Goal: Task Accomplishment & Management: Complete application form

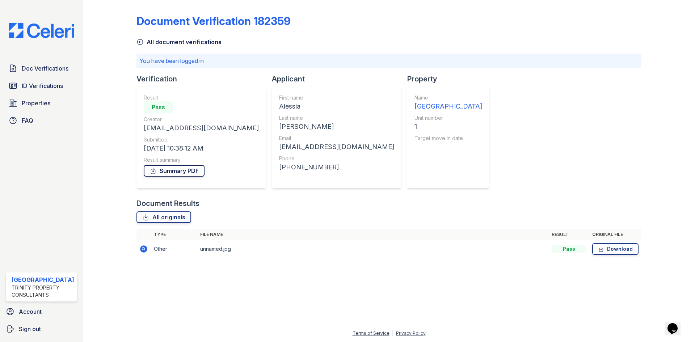
click at [188, 169] on link "Summary PDF" at bounding box center [174, 171] width 61 height 12
click at [44, 68] on span "Doc Verifications" at bounding box center [45, 68] width 47 height 9
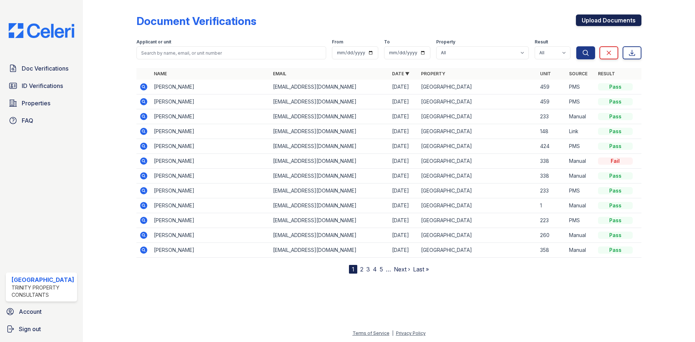
click at [623, 21] on link "Upload Documents" at bounding box center [609, 20] width 66 height 12
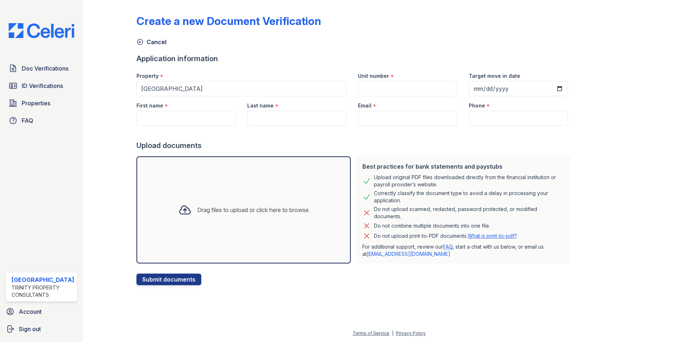
click at [210, 216] on div "Drag files to upload or click here to browse" at bounding box center [244, 210] width 142 height 25
click at [209, 193] on div "Drag files to upload or click here to browse" at bounding box center [243, 209] width 214 height 107
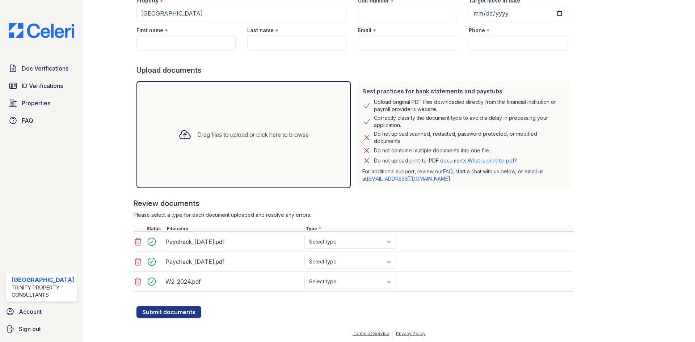
scroll to position [76, 0]
click at [321, 242] on select "Select type Paystub Bank Statement Offer Letter Tax Documents Benefit Award Let…" at bounding box center [350, 242] width 92 height 14
select select "paystub"
click at [304, 235] on select "Select type Paystub Bank Statement Offer Letter Tax Documents Benefit Award Let…" at bounding box center [350, 242] width 92 height 14
click at [324, 264] on select "Select type Paystub Bank Statement Offer Letter Tax Documents Benefit Award Let…" at bounding box center [350, 261] width 92 height 14
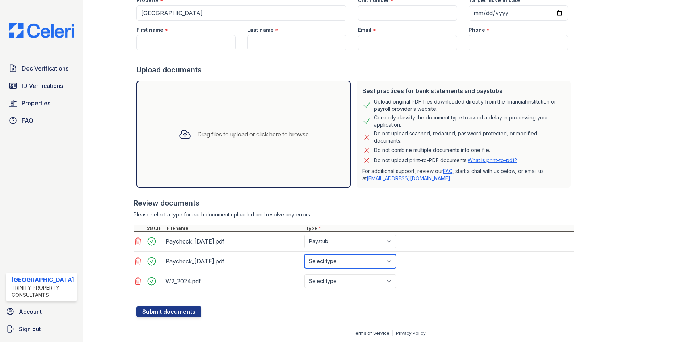
select select "paystub"
click at [304, 254] on select "Select type Paystub Bank Statement Offer Letter Tax Documents Benefit Award Let…" at bounding box center [350, 261] width 92 height 14
click at [320, 280] on select "Select type Paystub Bank Statement Offer Letter Tax Documents Benefit Award Let…" at bounding box center [350, 281] width 92 height 14
select select "tax_documents"
click at [304, 274] on select "Select type Paystub Bank Statement Offer Letter Tax Documents Benefit Award Let…" at bounding box center [350, 281] width 92 height 14
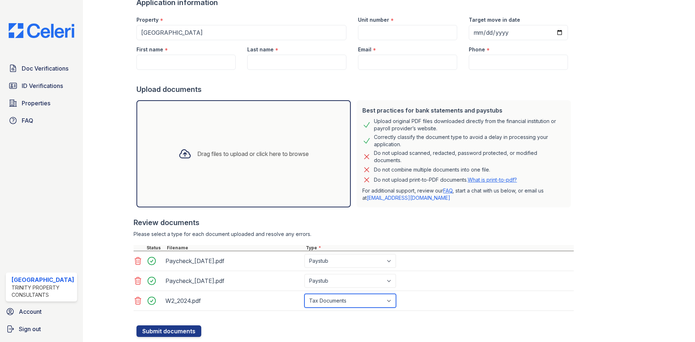
scroll to position [39, 0]
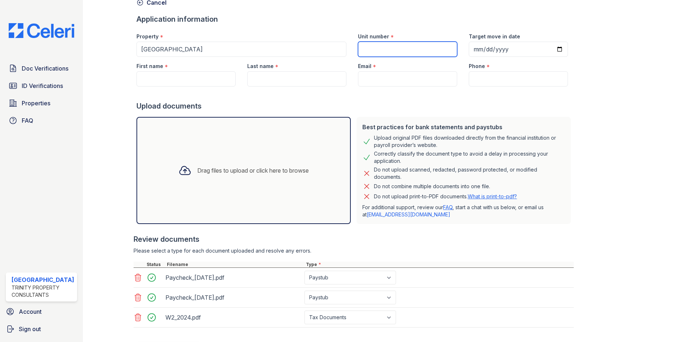
click at [383, 45] on input "Unit number" at bounding box center [407, 49] width 99 height 15
type input "148"
click at [102, 86] on div at bounding box center [115, 158] width 42 height 390
click at [216, 79] on input "First name" at bounding box center [185, 78] width 99 height 15
paste input "Chase"
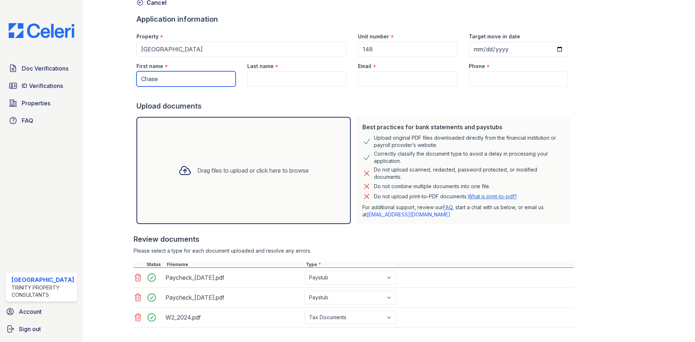
type input "Chase"
click at [282, 82] on input "Last name" at bounding box center [296, 78] width 99 height 15
paste input "[PERSON_NAME]"
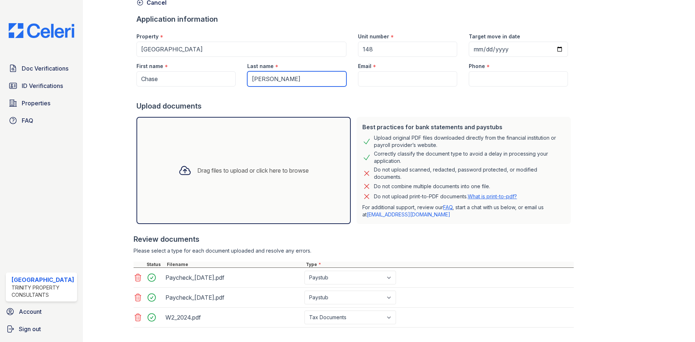
type input "[PERSON_NAME]"
click at [379, 80] on input "Email" at bounding box center [407, 78] width 99 height 15
paste input "[EMAIL_ADDRESS][DOMAIN_NAME]"
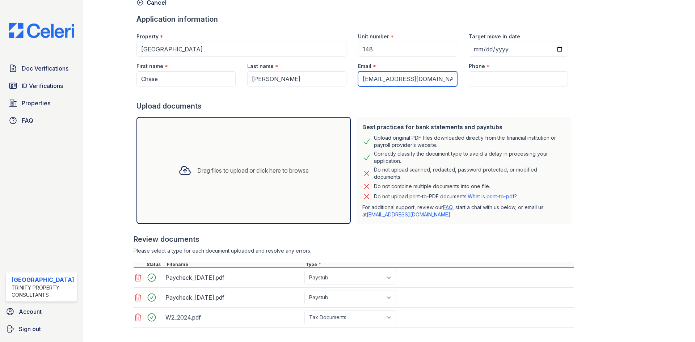
type input "[EMAIL_ADDRESS][DOMAIN_NAME]"
click at [488, 81] on input "Phone" at bounding box center [518, 78] width 99 height 15
paste input "(507) 319-2276"
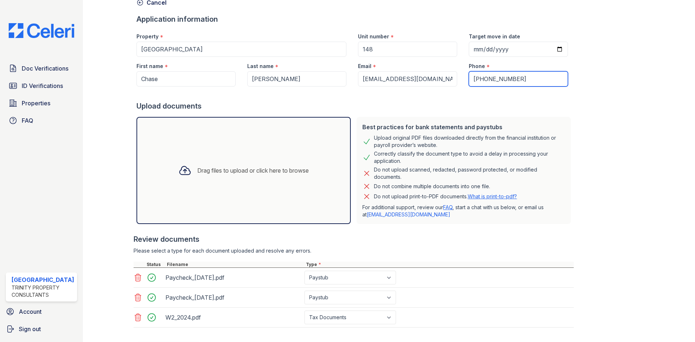
type input "(507) 319-2276"
click at [615, 108] on div "Create a new Document Verification Cancel Application information Property * Re…" at bounding box center [388, 158] width 505 height 390
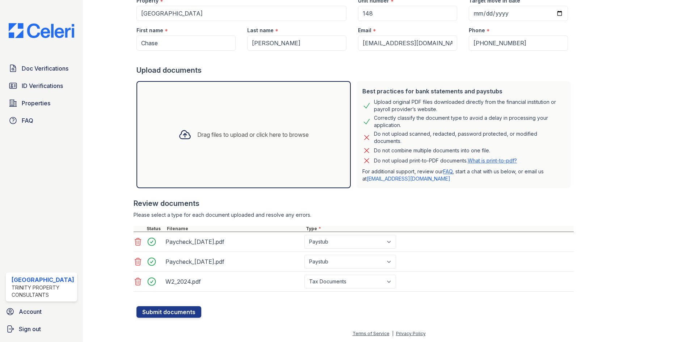
scroll to position [76, 0]
click at [171, 314] on button "Submit documents" at bounding box center [168, 312] width 65 height 12
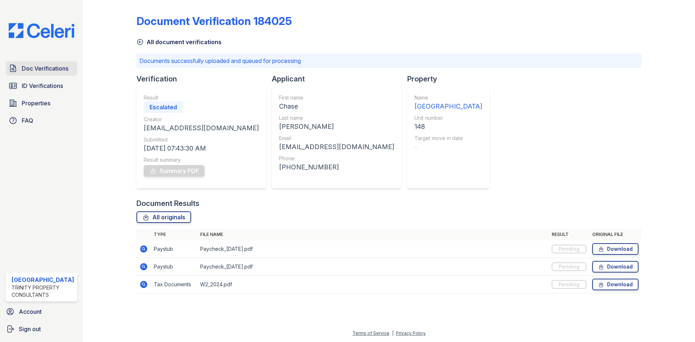
click at [48, 66] on span "Doc Verifications" at bounding box center [45, 68] width 47 height 9
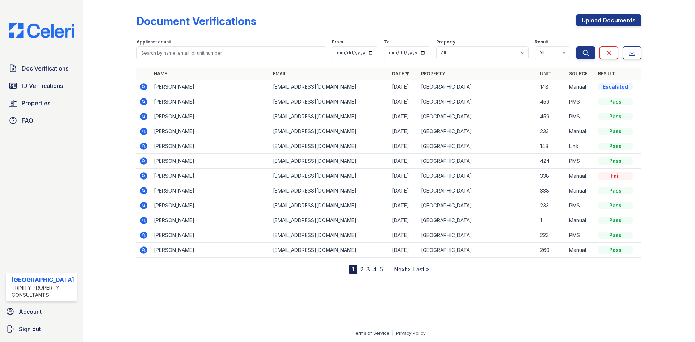
click at [146, 87] on icon at bounding box center [143, 86] width 7 height 7
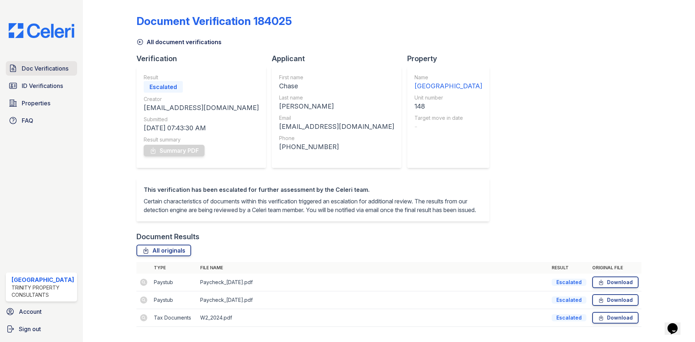
click at [48, 70] on span "Doc Verifications" at bounding box center [45, 68] width 47 height 9
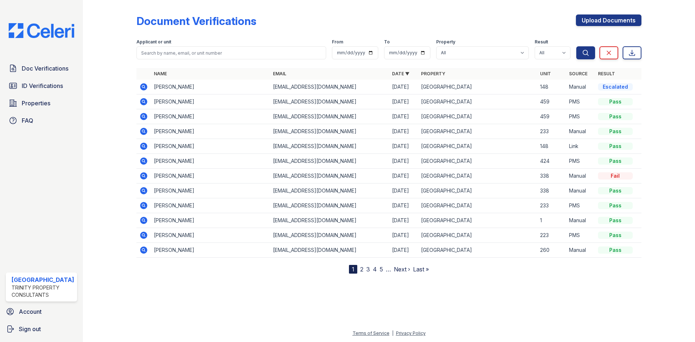
click at [144, 88] on icon at bounding box center [143, 87] width 9 height 9
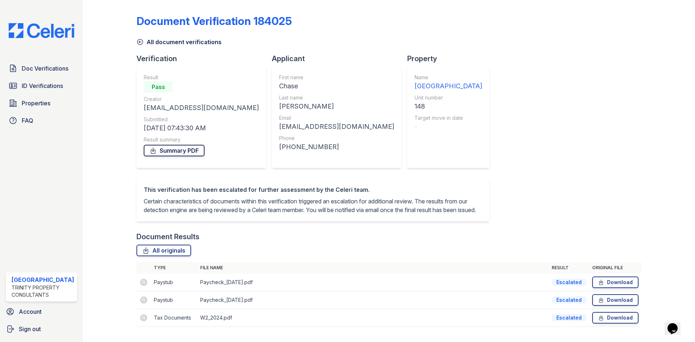
click at [176, 155] on link "Summary PDF" at bounding box center [174, 151] width 61 height 12
